Goal: Book appointment/travel/reservation

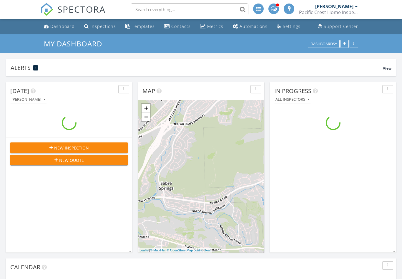
scroll to position [653, 402]
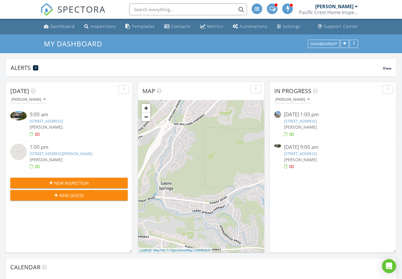
click at [58, 157] on span "[PERSON_NAME]" at bounding box center [46, 160] width 33 height 6
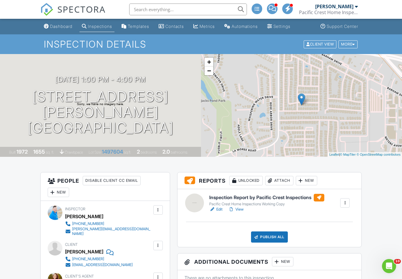
click at [64, 24] on div "Dashboard" at bounding box center [61, 26] width 22 height 5
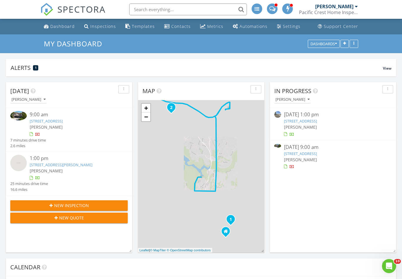
click at [71, 159] on div "1:00 pm" at bounding box center [74, 158] width 88 height 7
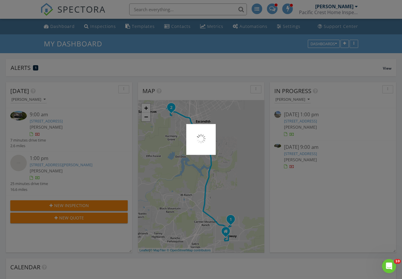
click at [63, 125] on div at bounding box center [201, 139] width 402 height 279
click at [270, 189] on div at bounding box center [201, 139] width 402 height 279
click at [163, 76] on div at bounding box center [201, 139] width 402 height 279
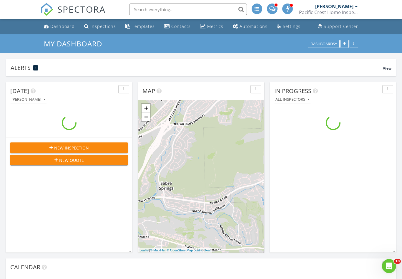
scroll to position [653, 402]
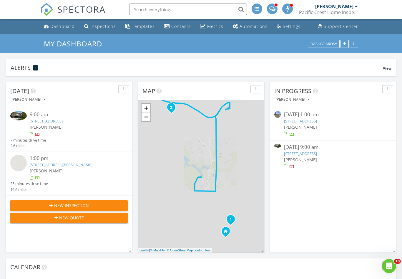
click at [63, 118] on div "9:00 am" at bounding box center [74, 114] width 88 height 7
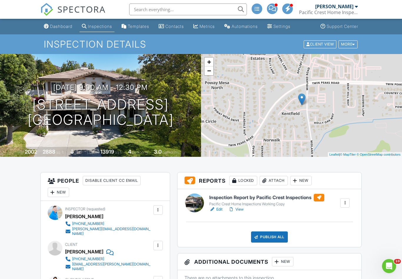
click at [237, 206] on div "Pacific Crest Home Inspections Working Copy" at bounding box center [266, 204] width 115 height 5
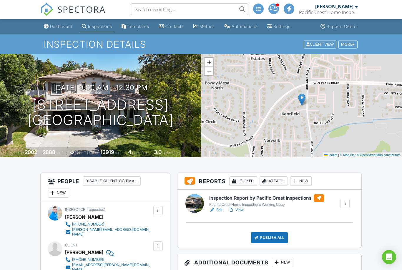
click at [239, 212] on link "View" at bounding box center [235, 210] width 15 height 6
